Goal: Navigation & Orientation: Understand site structure

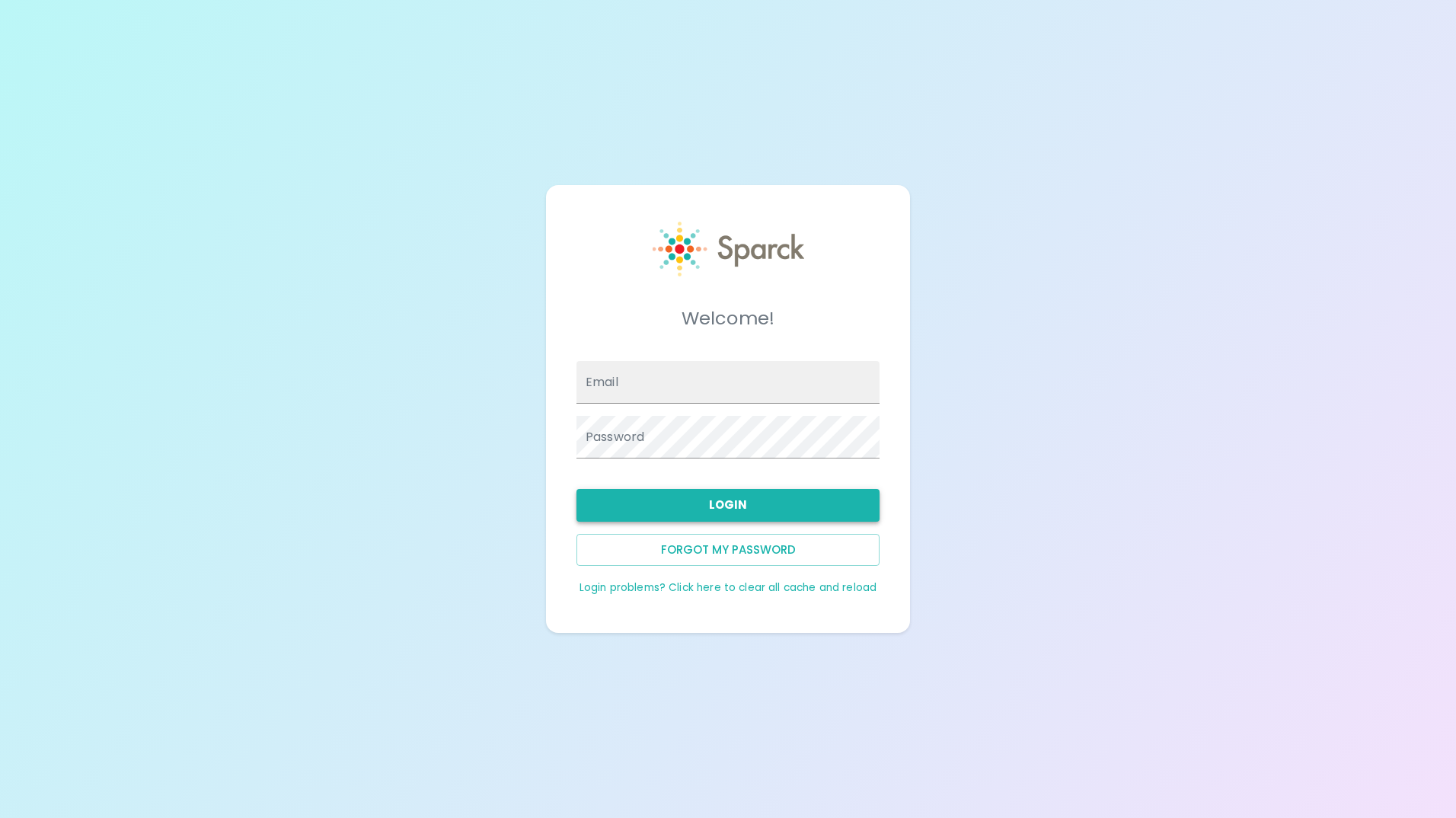
type input "[EMAIL_ADDRESS][DOMAIN_NAME]"
click at [750, 503] on button "Login" at bounding box center [727, 505] width 303 height 32
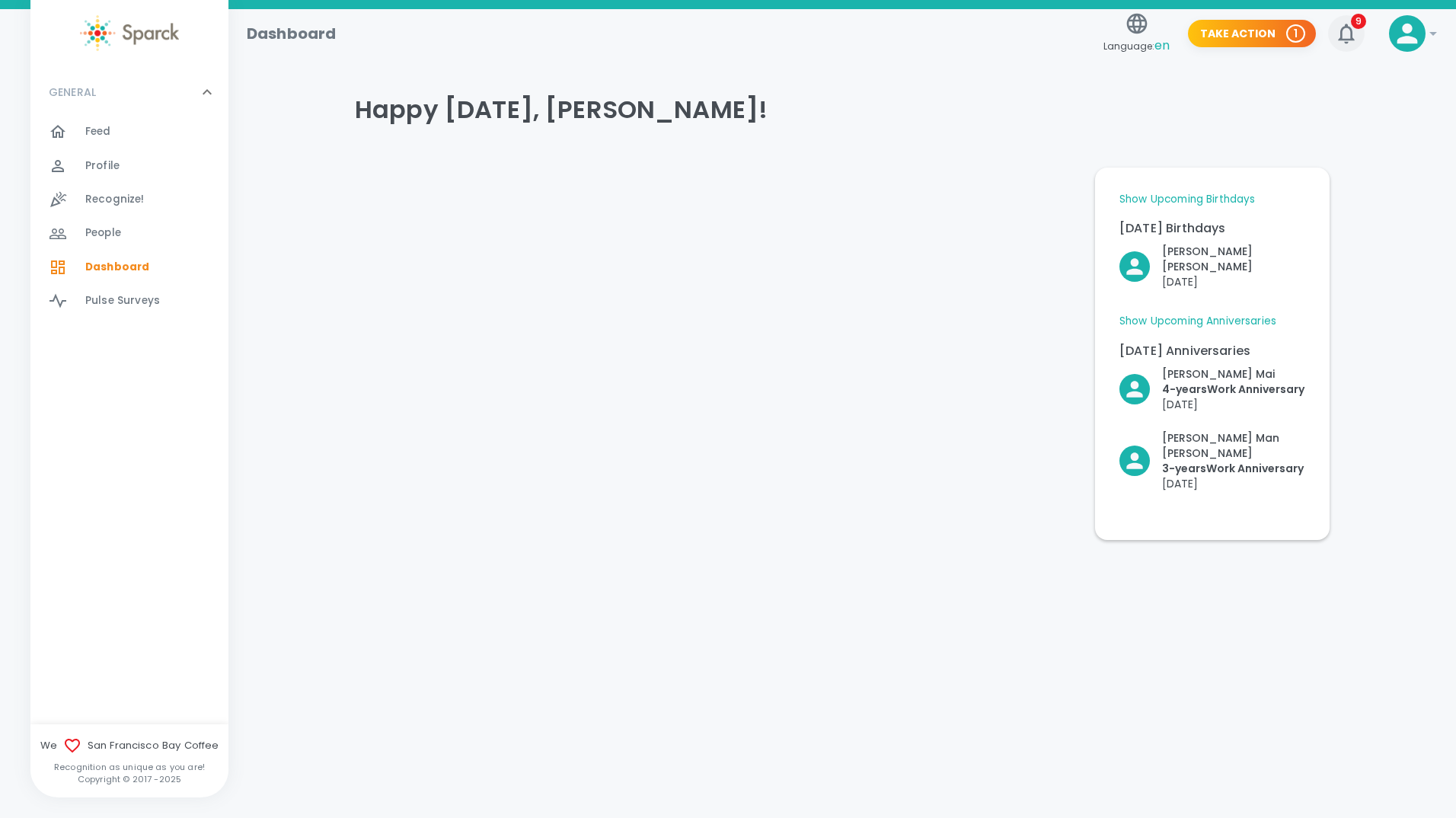
click at [1348, 31] on icon "button" at bounding box center [1346, 33] width 24 height 24
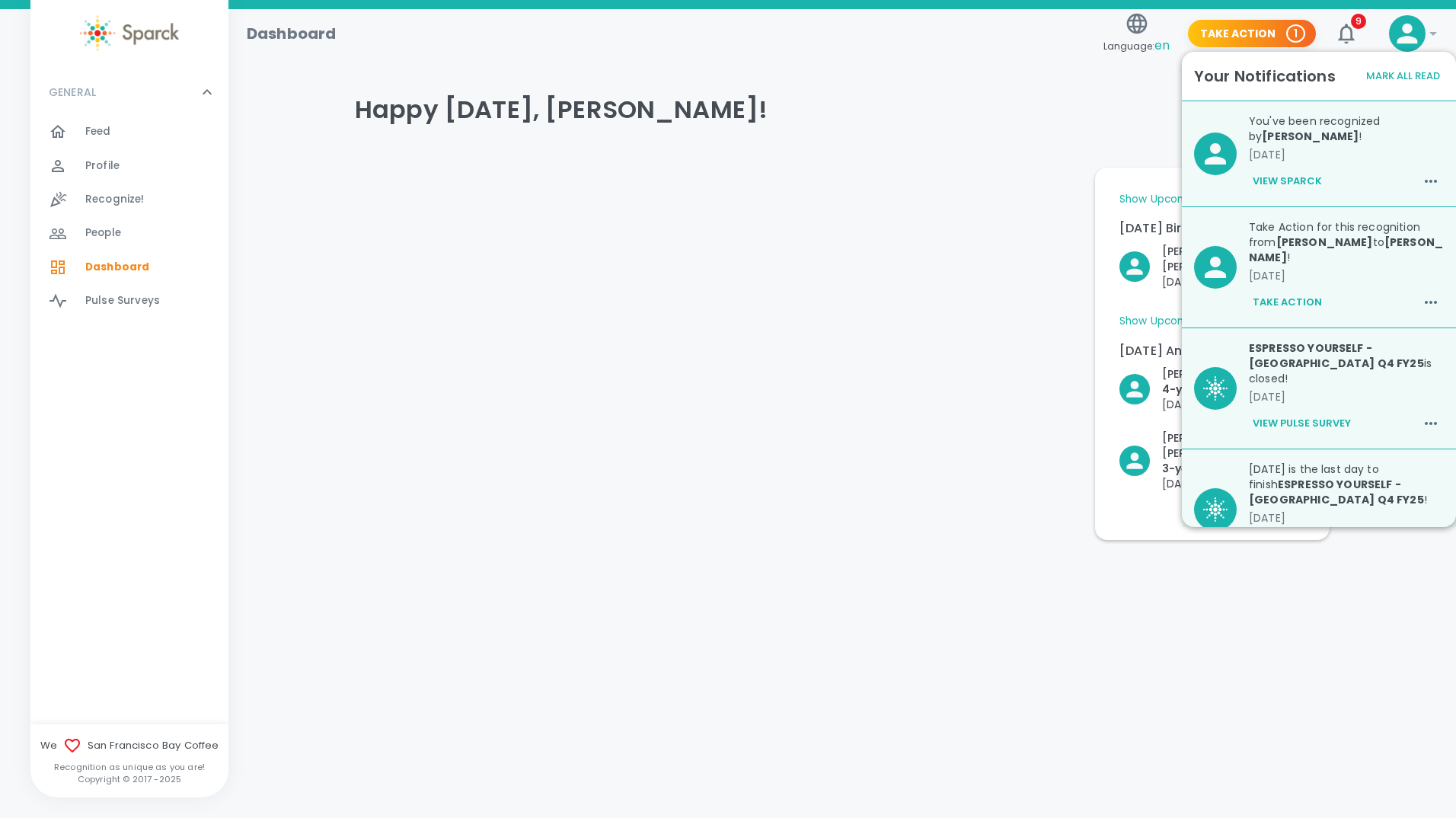
click at [1213, 271] on icon at bounding box center [1214, 267] width 21 height 21
click at [1425, 300] on icon "button" at bounding box center [1430, 302] width 18 height 18
click at [1367, 282] on div at bounding box center [728, 409] width 1456 height 818
drag, startPoint x: 663, startPoint y: 371, endPoint x: 541, endPoint y: 329, distance: 128.8
click at [541, 329] on div at bounding box center [713, 347] width 740 height 384
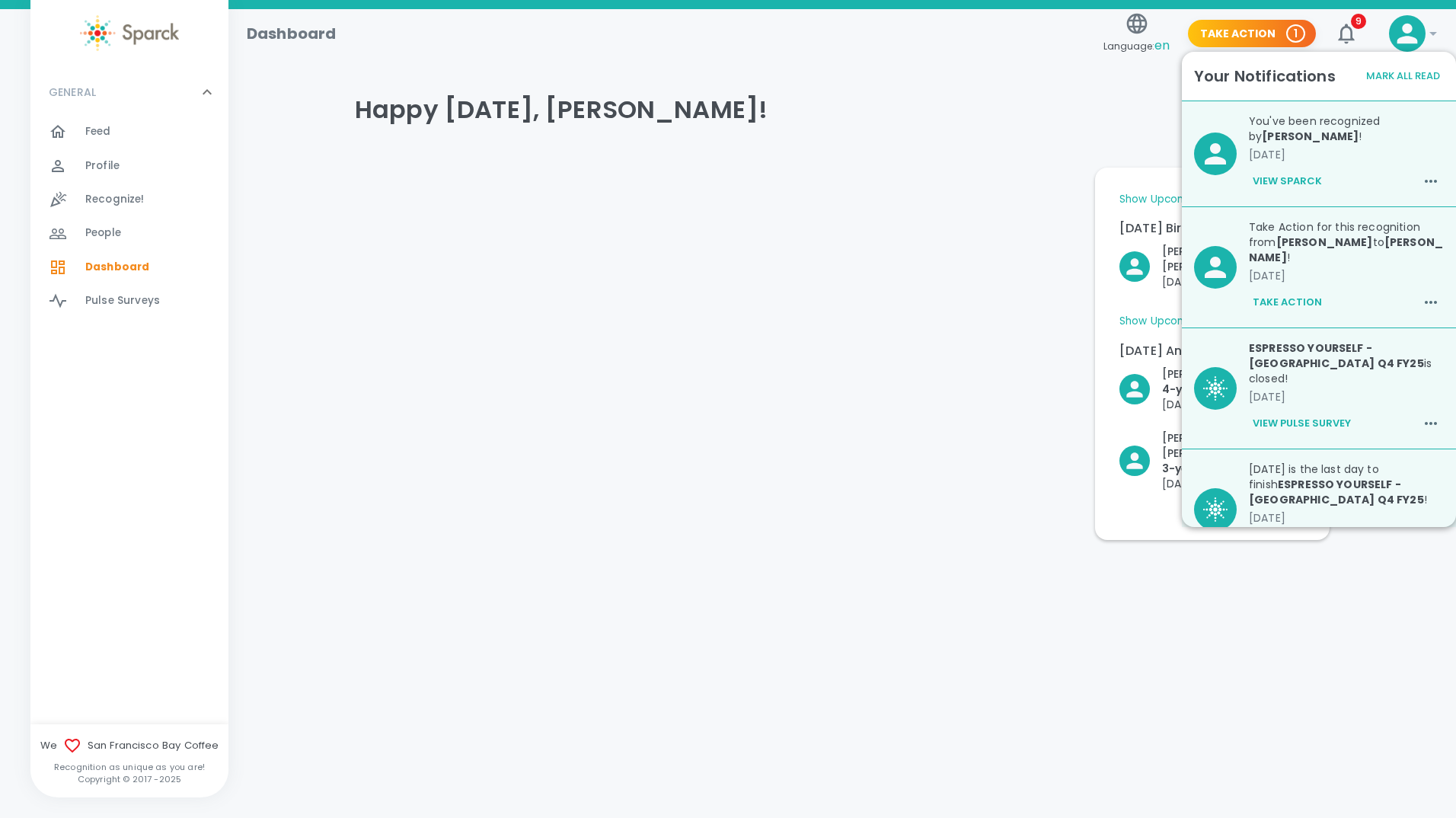
click at [95, 133] on span "Feed" at bounding box center [98, 131] width 26 height 15
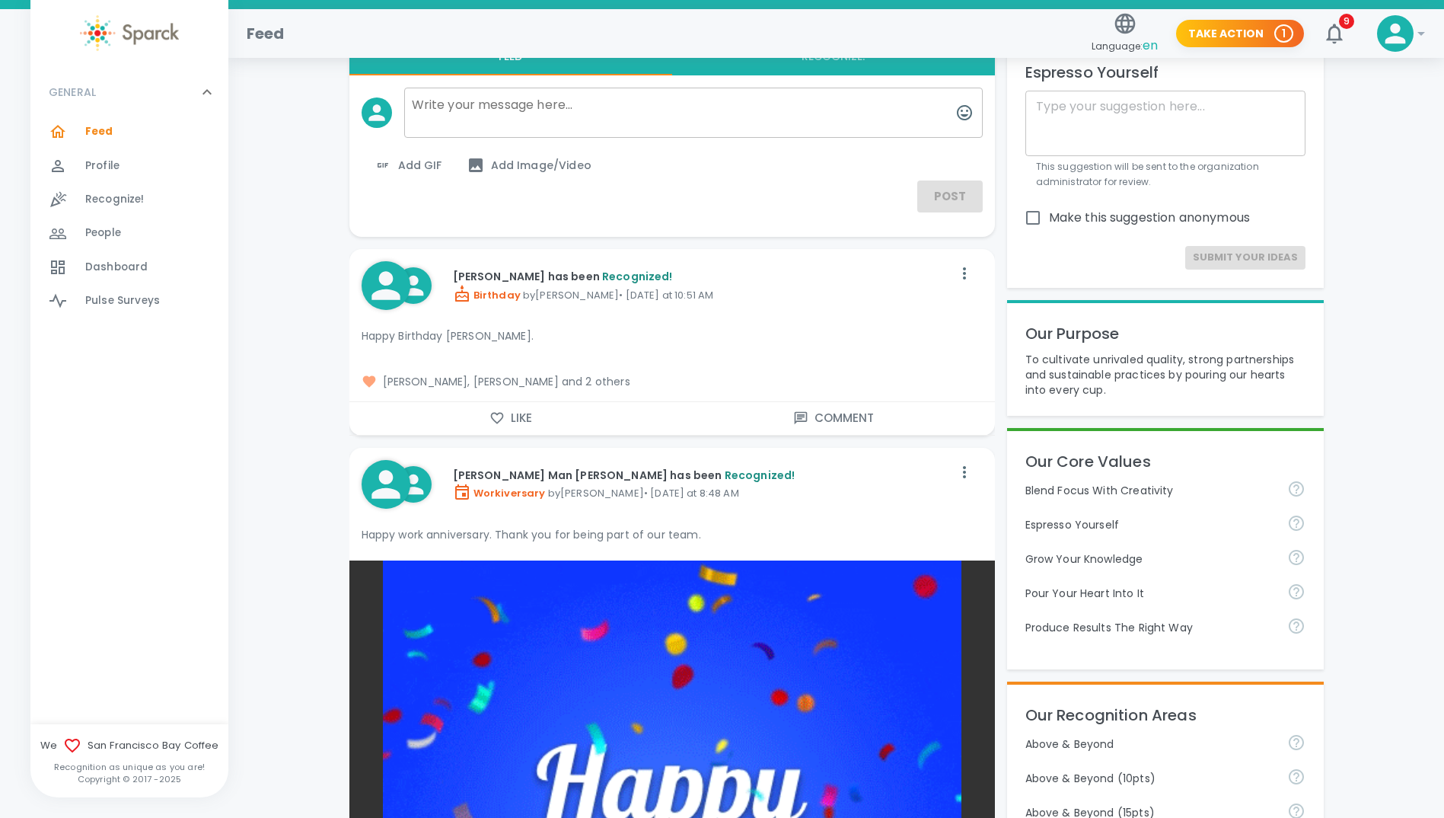
scroll to position [76, 0]
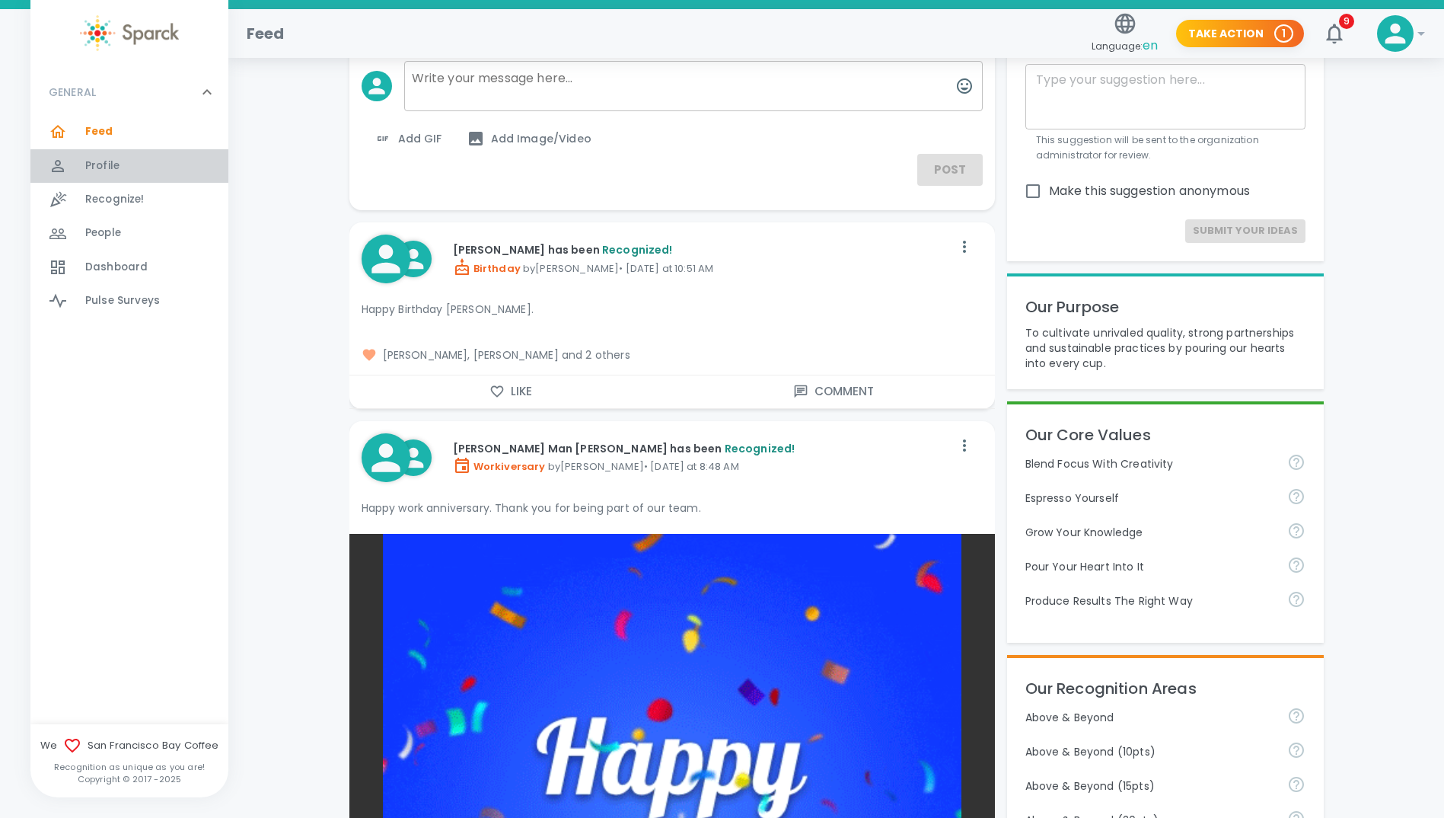
click at [107, 164] on span "Profile" at bounding box center [102, 165] width 34 height 15
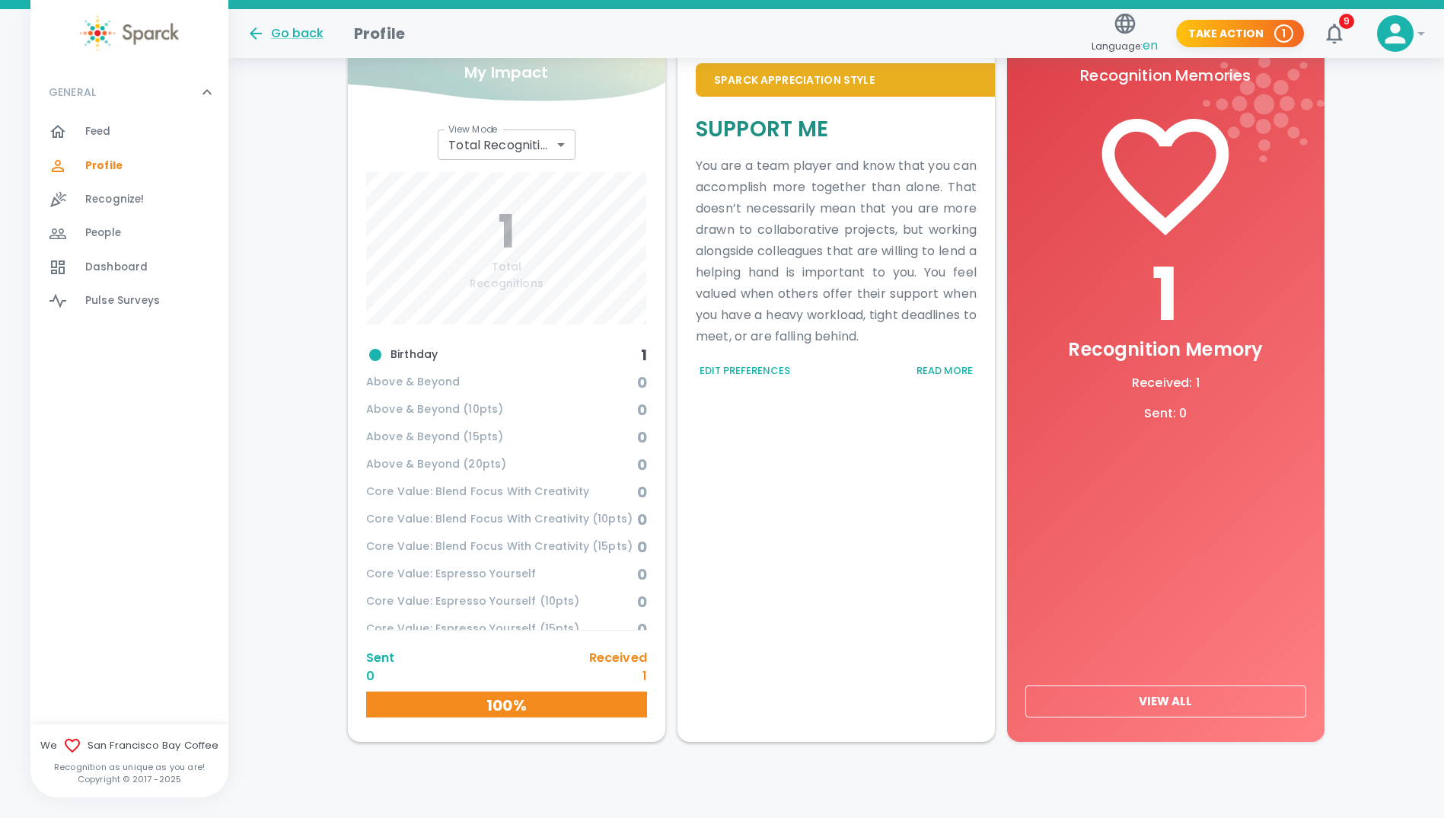
scroll to position [452, 0]
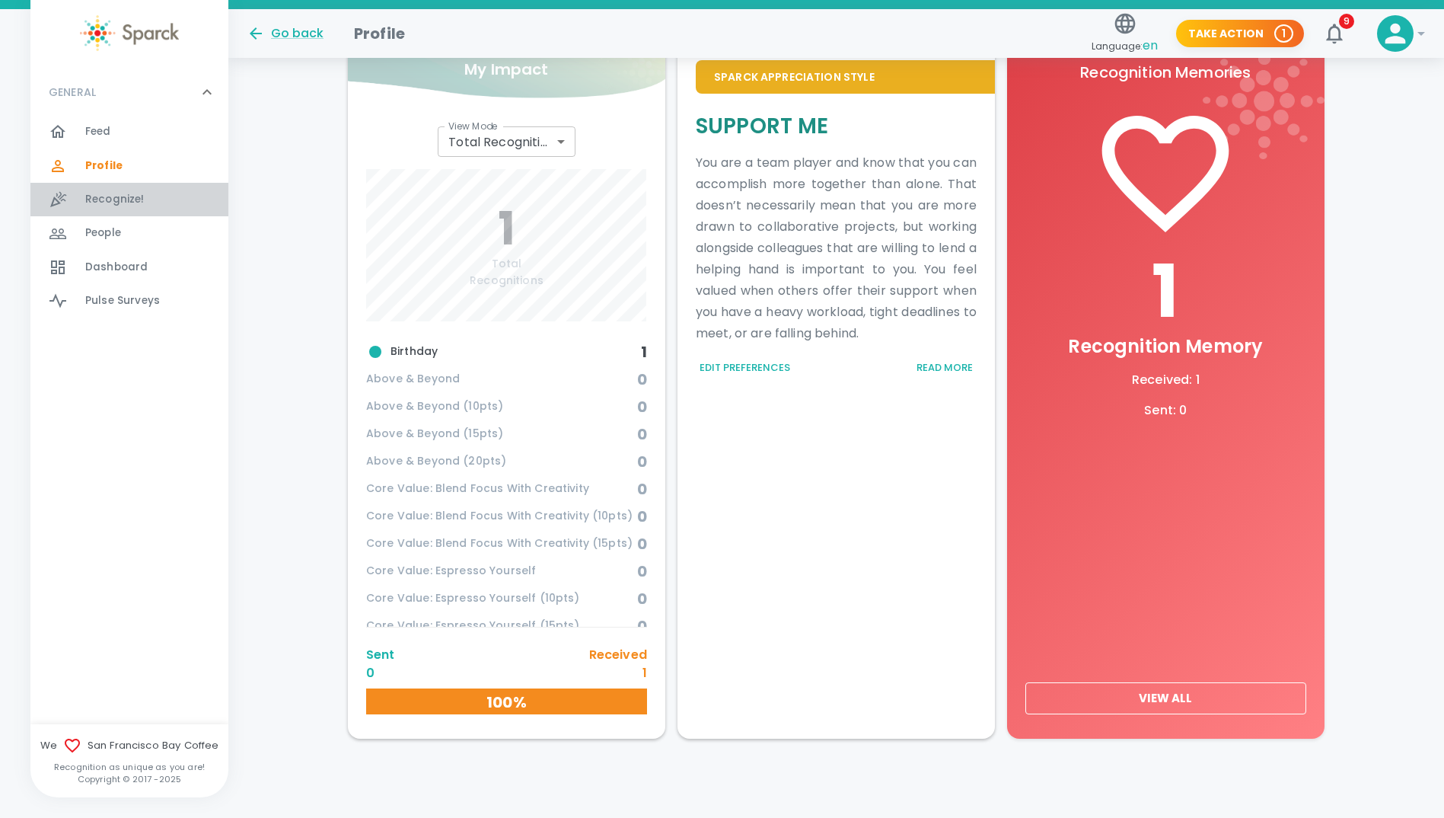
click at [126, 203] on span "Recognize!" at bounding box center [114, 199] width 59 height 15
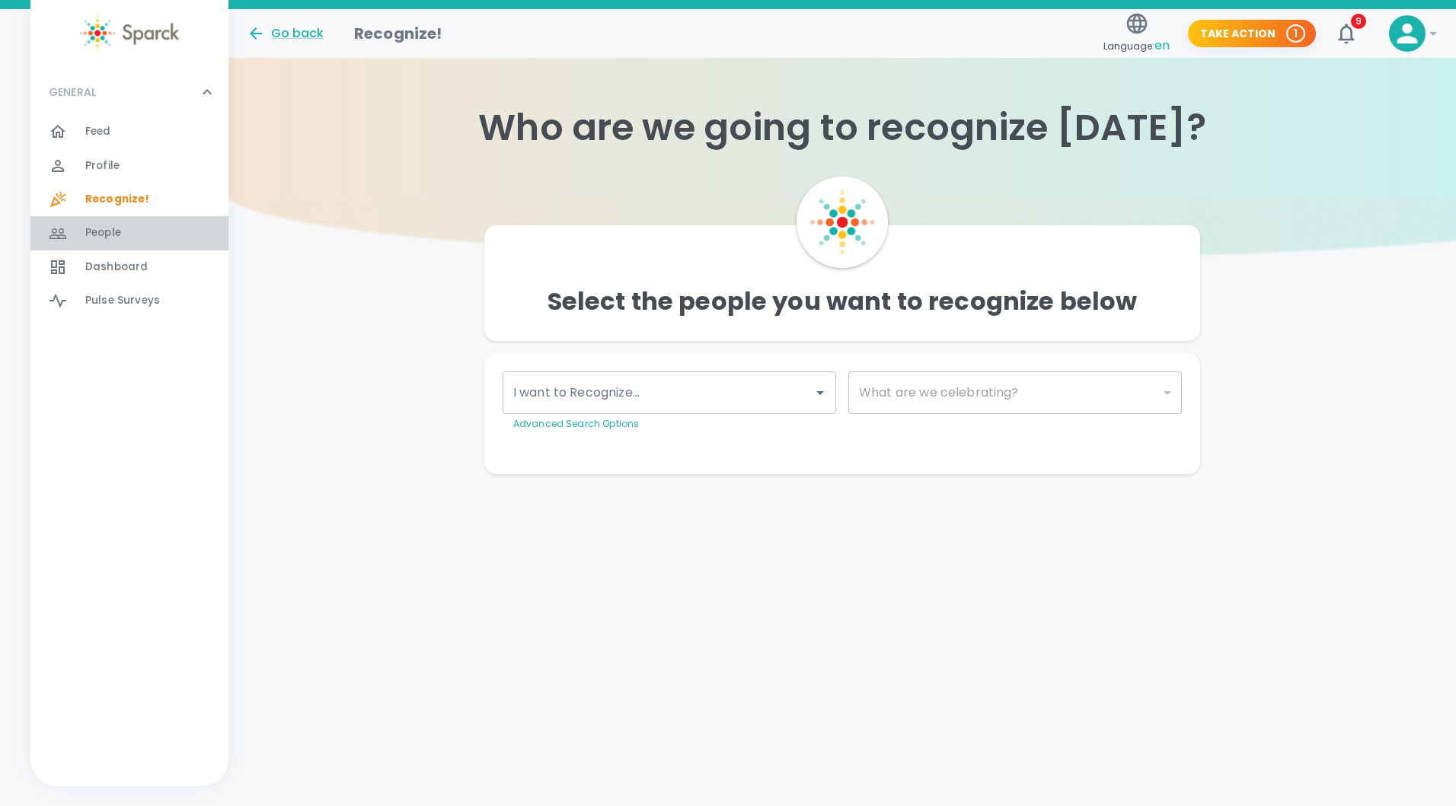
click at [115, 229] on span "People" at bounding box center [103, 232] width 36 height 15
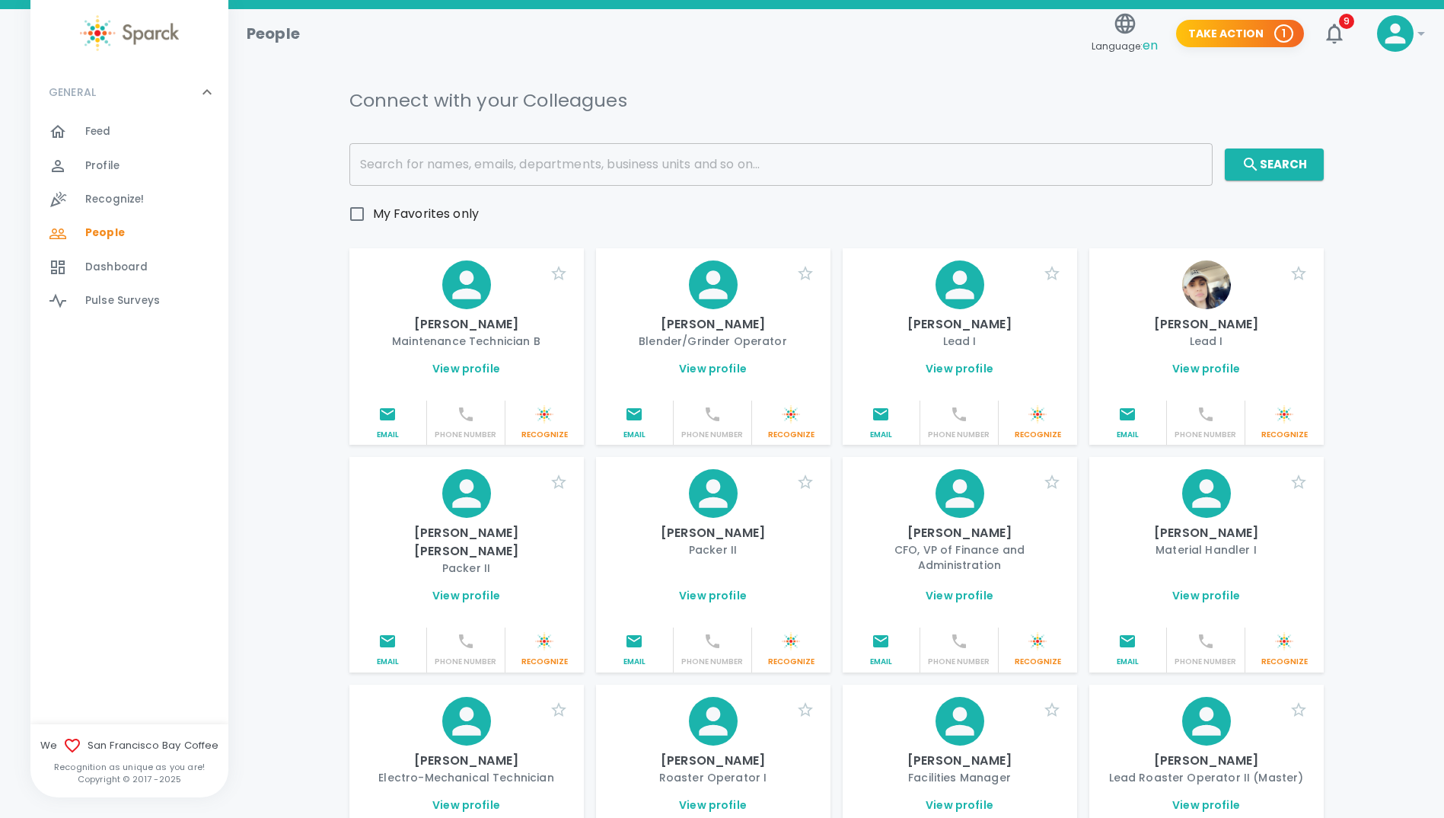
click at [123, 266] on span "Dashboard" at bounding box center [116, 267] width 62 height 15
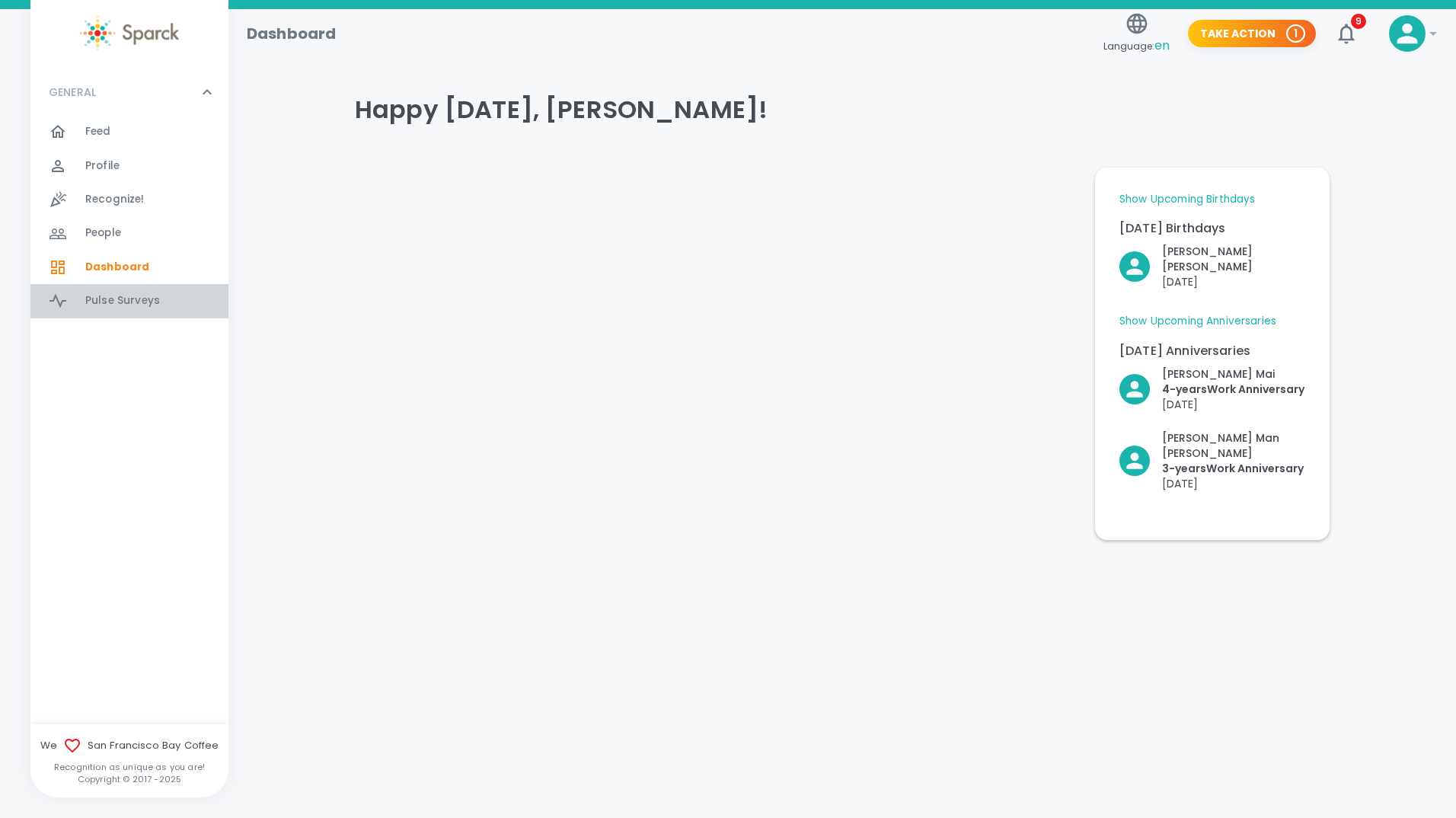
click at [123, 295] on span "Pulse Surveys" at bounding box center [122, 300] width 75 height 15
